Goal: Obtain resource: Download file/media

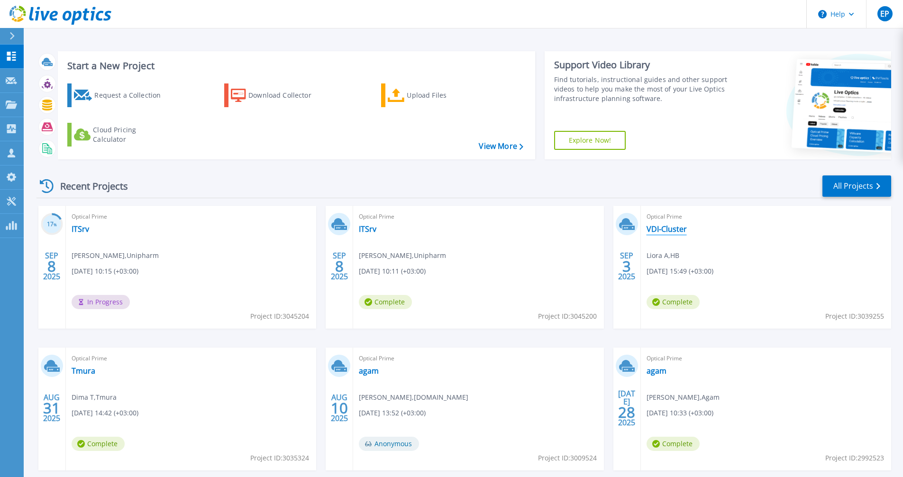
click at [677, 231] on link "VDI-Cluster" at bounding box center [666, 228] width 40 height 9
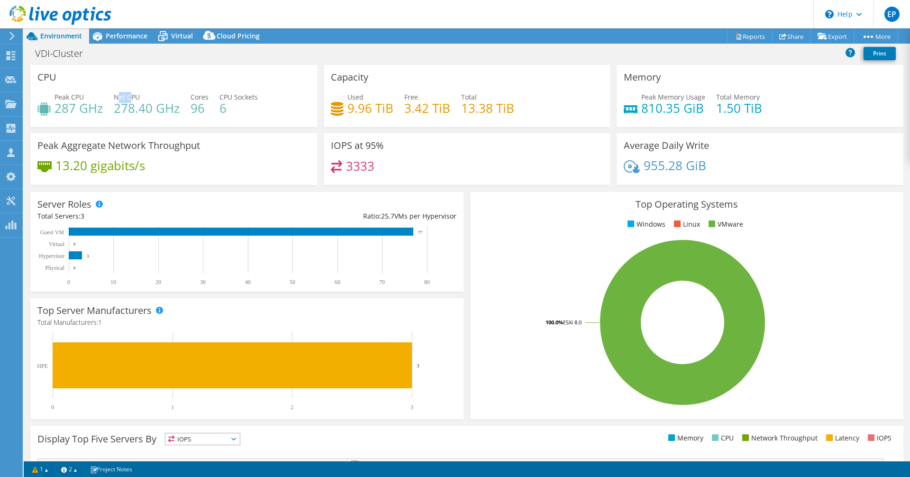
drag, startPoint x: 117, startPoint y: 95, endPoint x: 128, endPoint y: 105, distance: 14.8
click at [132, 94] on span "Net CPU" at bounding box center [127, 96] width 26 height 9
drag, startPoint x: 121, startPoint y: 112, endPoint x: 132, endPoint y: 109, distance: 11.3
click at [158, 109] on h4 "278.40 GHz" at bounding box center [147, 108] width 66 height 10
drag, startPoint x: 131, startPoint y: 109, endPoint x: 103, endPoint y: 107, distance: 28.5
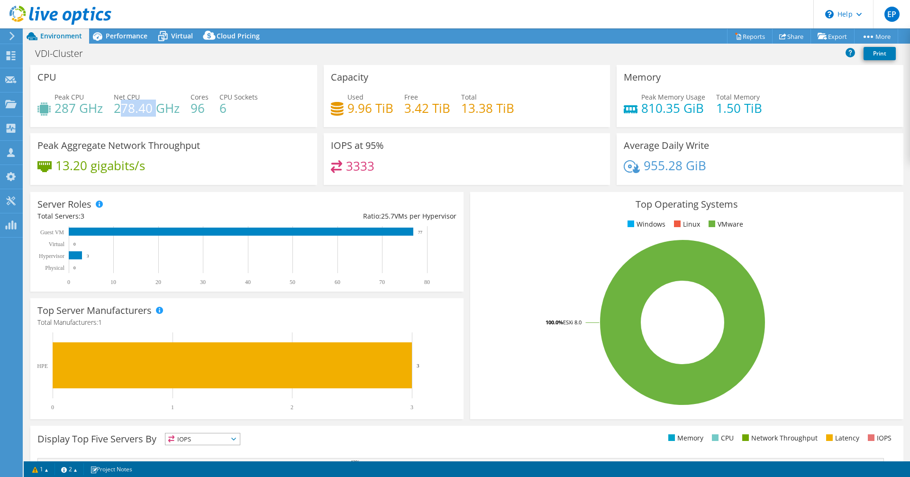
click at [131, 109] on h4 "278.40 GHz" at bounding box center [147, 108] width 66 height 10
drag, startPoint x: 113, startPoint y: 106, endPoint x: 121, endPoint y: 106, distance: 8.1
click at [120, 106] on h4 "278.40 GHz" at bounding box center [147, 108] width 66 height 10
click at [121, 106] on h4 "278.40 GHz" at bounding box center [147, 108] width 66 height 10
drag, startPoint x: 183, startPoint y: 108, endPoint x: 109, endPoint y: 110, distance: 74.0
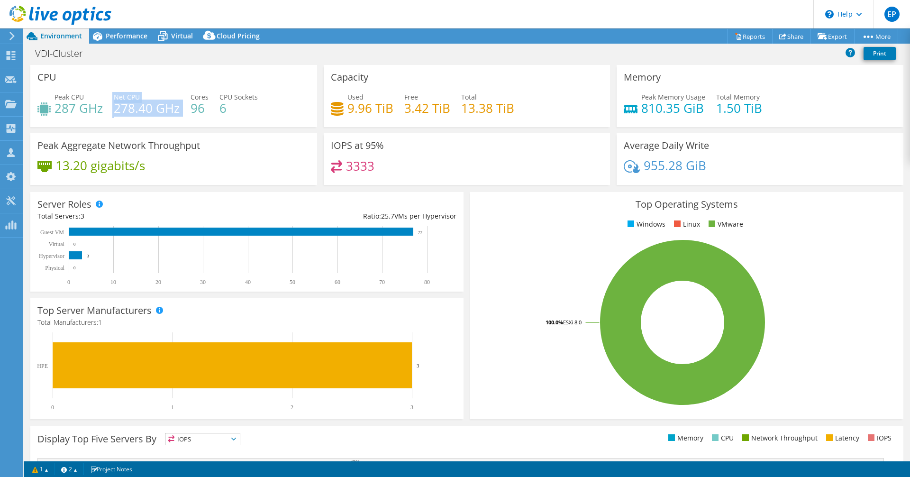
click at [109, 110] on div "Peak CPU 287 GHz Net CPU 278.40 GHz Cores 96 CPU Sockets 6" at bounding box center [173, 107] width 272 height 31
click at [151, 33] on div "Performance" at bounding box center [121, 35] width 65 height 15
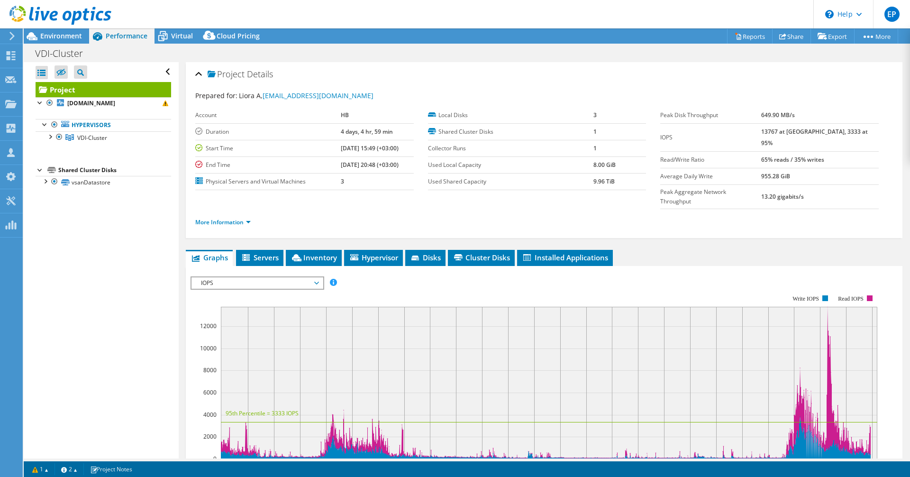
click at [238, 277] on span "IOPS" at bounding box center [257, 282] width 122 height 11
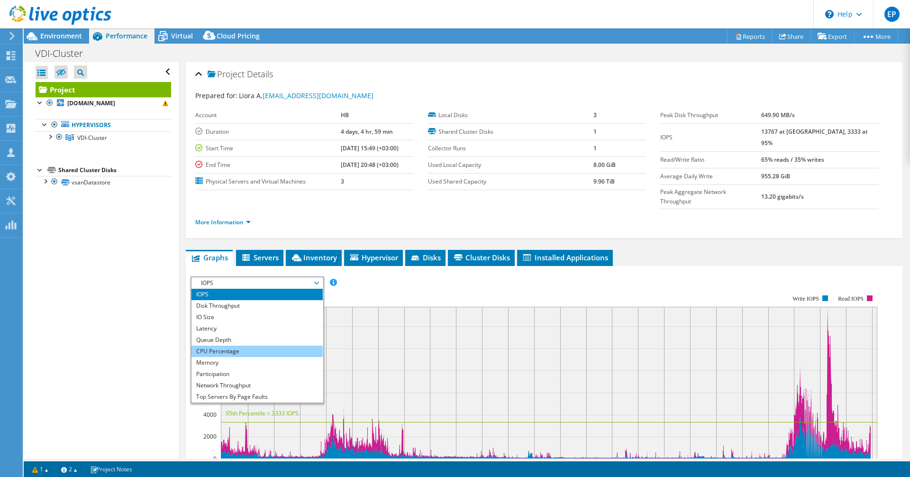
click at [267, 345] on li "CPU Percentage" at bounding box center [256, 350] width 131 height 11
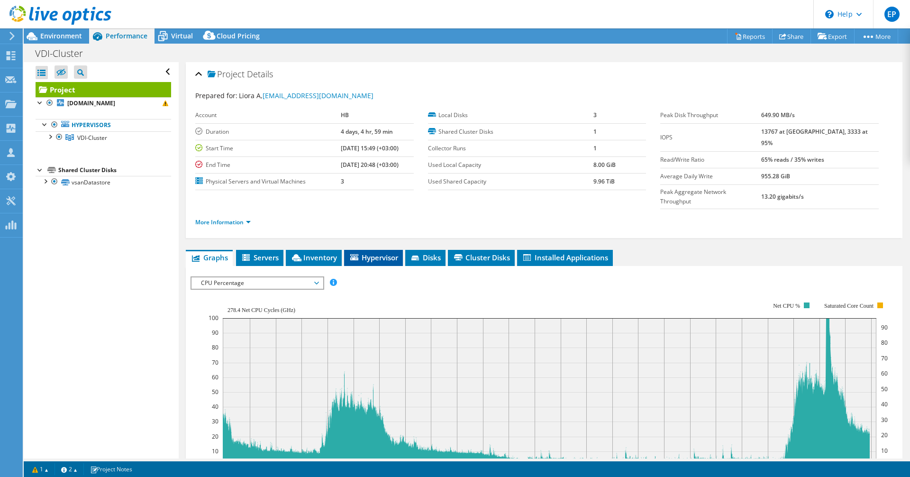
click at [374, 250] on li "Hypervisor" at bounding box center [373, 258] width 59 height 16
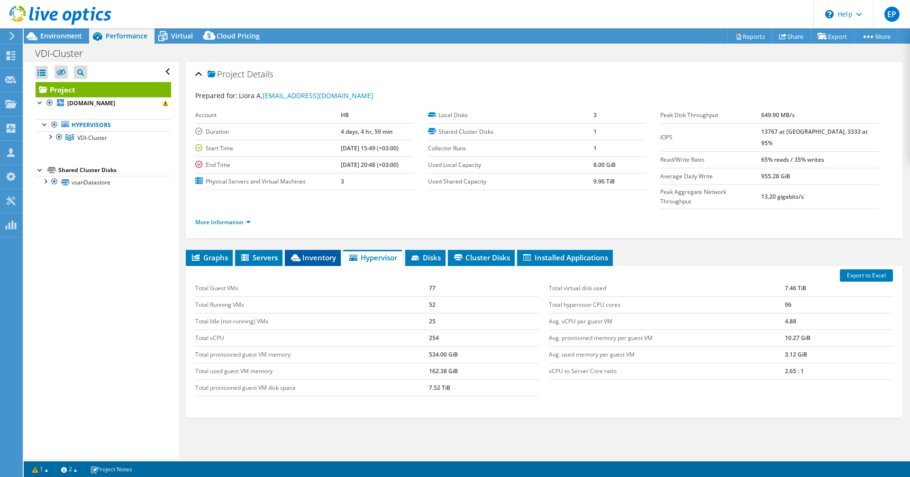
click at [308, 253] on span "Inventory" at bounding box center [313, 257] width 46 height 9
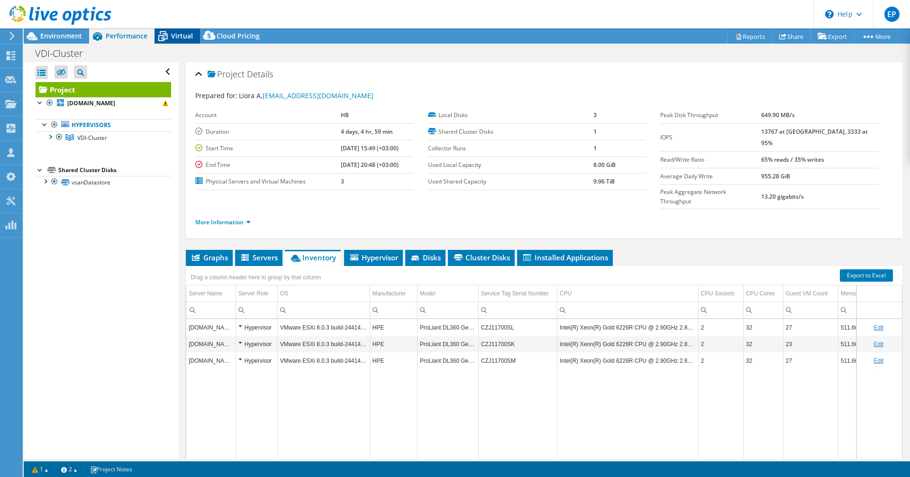
click at [171, 38] on span "Virtual" at bounding box center [182, 35] width 22 height 9
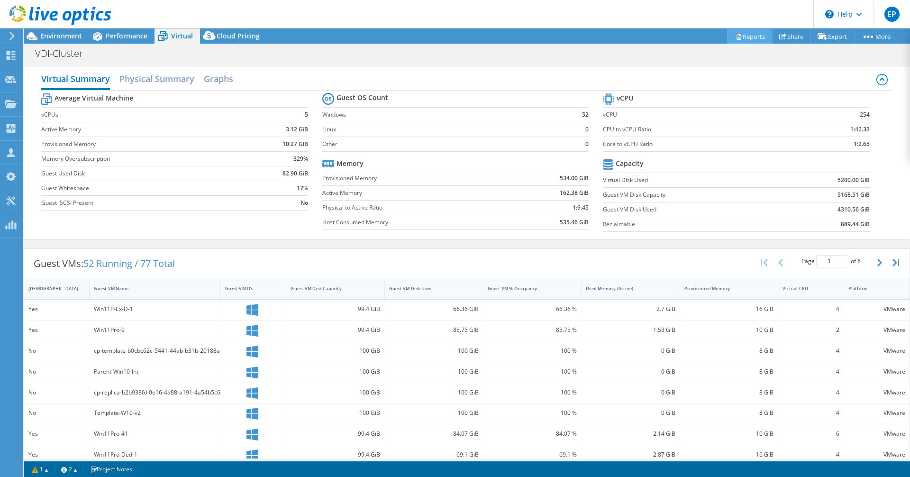
click at [727, 35] on link "Reports" at bounding box center [749, 36] width 45 height 15
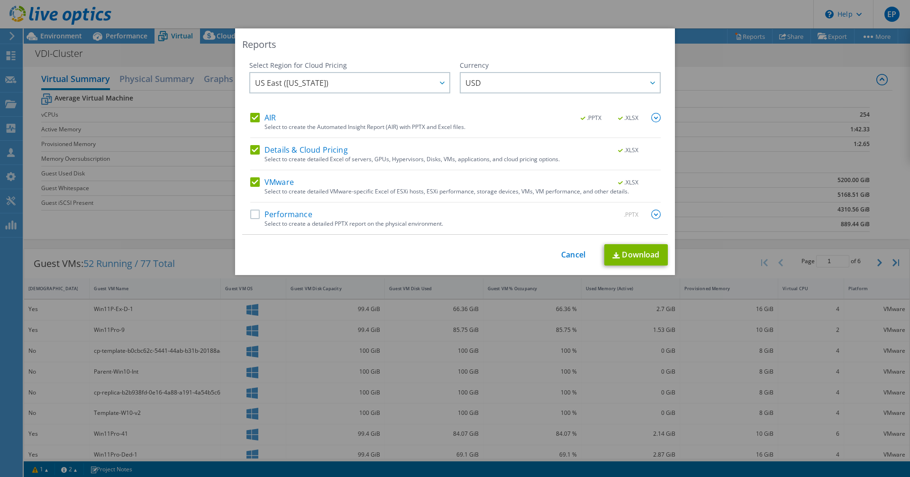
click at [262, 210] on label "Performance" at bounding box center [281, 213] width 62 height 9
click at [0, 0] on input "Performance" at bounding box center [0, 0] width 0 height 0
click at [609, 260] on link "Download" at bounding box center [636, 254] width 64 height 21
click at [574, 255] on link "Cancel" at bounding box center [573, 254] width 24 height 9
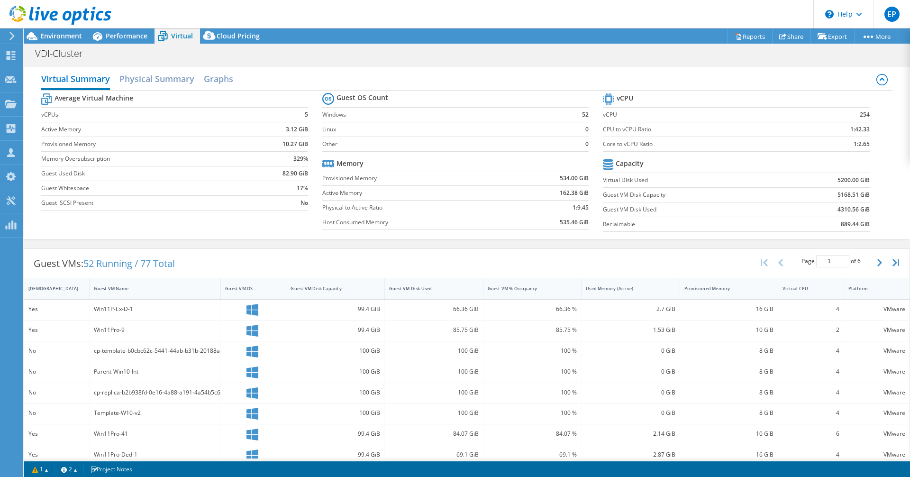
click at [42, 19] on icon at bounding box center [60, 15] width 102 height 19
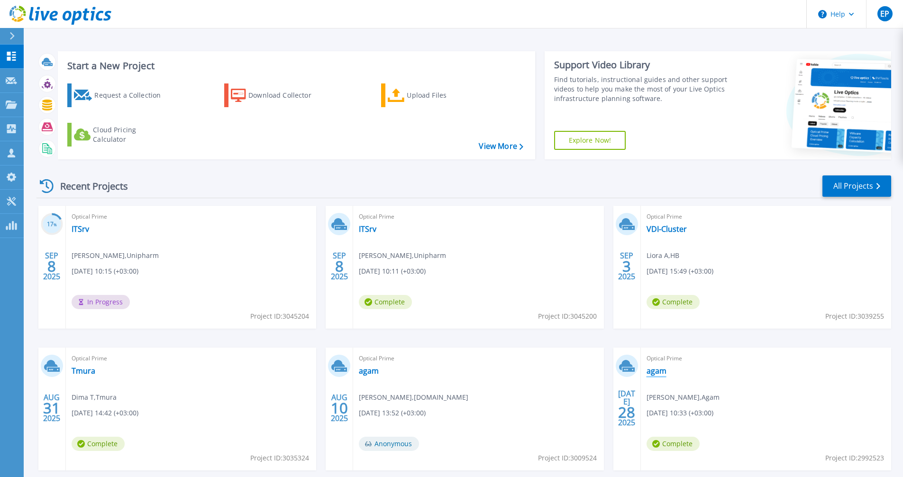
click at [652, 374] on link "agam" at bounding box center [656, 370] width 20 height 9
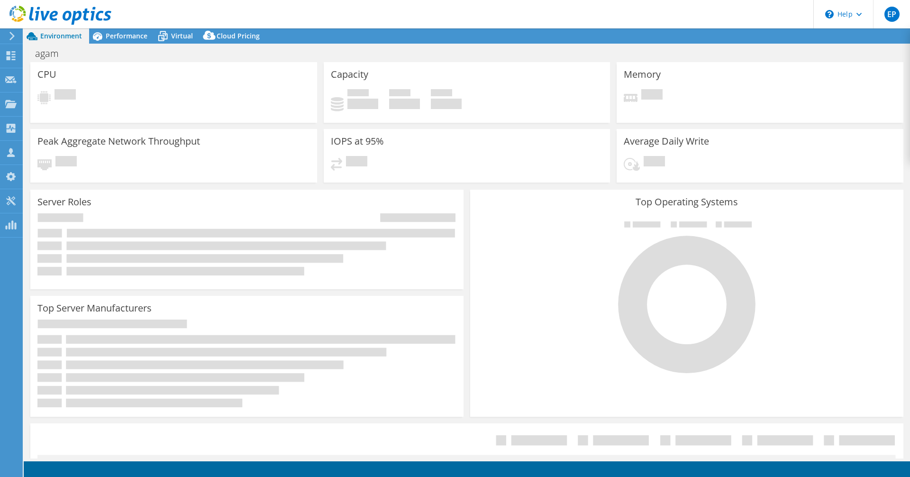
select select "USD"
click at [106, 37] on span "Performance" at bounding box center [127, 35] width 42 height 9
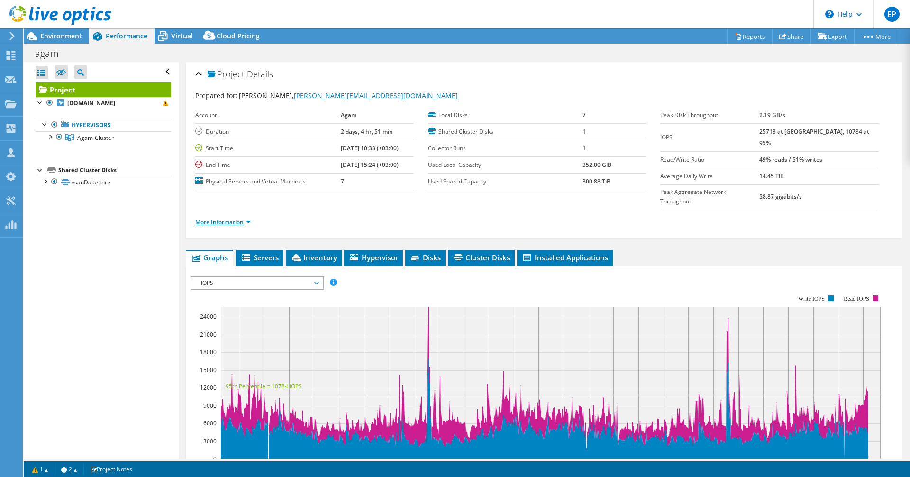
click at [231, 218] on link "More Information" at bounding box center [222, 222] width 55 height 8
